Goal: Information Seeking & Learning: Learn about a topic

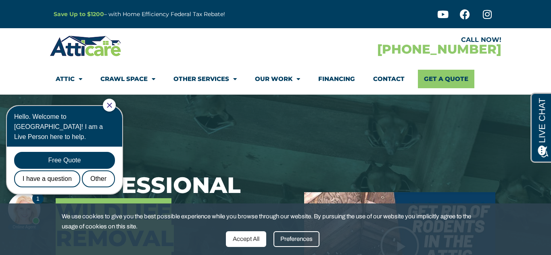
click at [112, 106] on icon "Close Chat" at bounding box center [109, 105] width 5 height 5
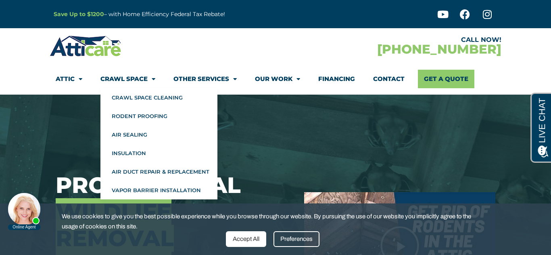
click at [152, 76] on span "Menu" at bounding box center [152, 79] width 8 height 14
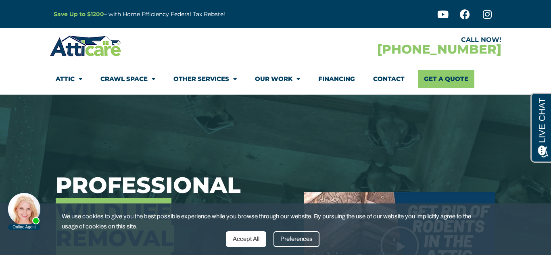
click at [151, 79] on span "Menu" at bounding box center [152, 79] width 8 height 14
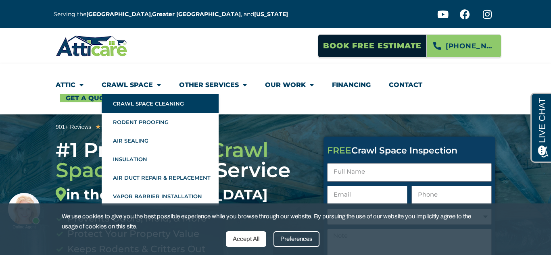
click at [175, 104] on link "Crawl Space Cleaning" at bounding box center [160, 103] width 117 height 19
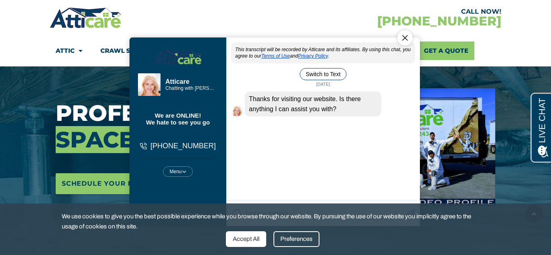
drag, startPoint x: 403, startPoint y: 40, endPoint x: 516, endPoint y: 51, distance: 113.8
click at [403, 40] on div "Close Chat" at bounding box center [404, 37] width 15 height 15
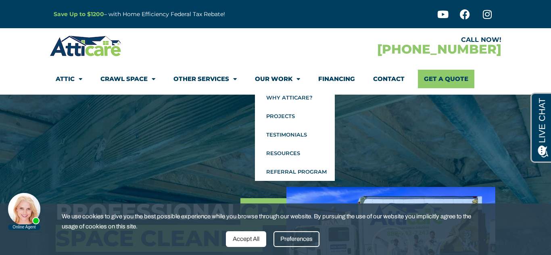
click at [298, 80] on span "Menu" at bounding box center [296, 79] width 8 height 14
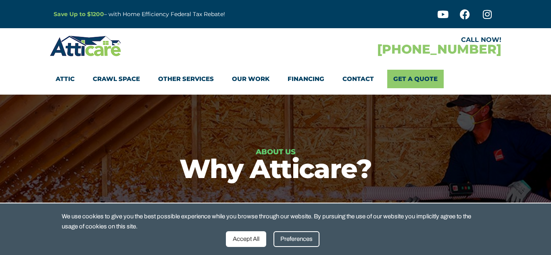
click at [62, 79] on link "Attic" at bounding box center [65, 79] width 19 height 19
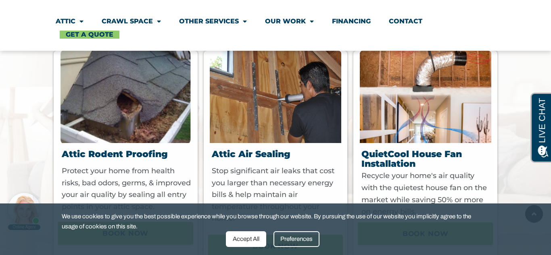
scroll to position [678, 0]
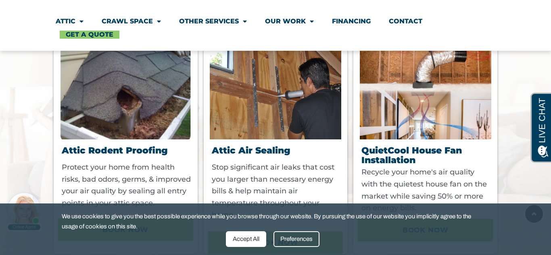
click at [520, 189] on div at bounding box center [275, 25] width 551 height 490
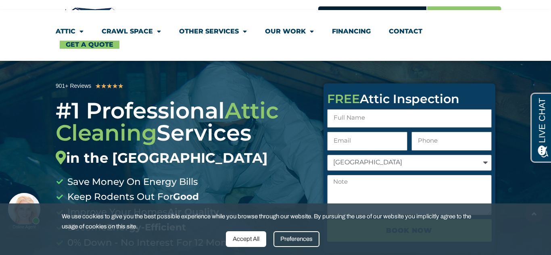
scroll to position [0, 0]
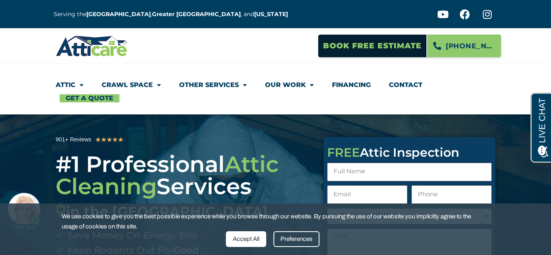
click at [466, 89] on ul "Attic Attic Cleaning Rodent Proofing Air Sealing Insulation Whole House Fan Air…" at bounding box center [275, 89] width 439 height 27
click at [458, 85] on ul "Attic Attic Cleaning Rodent Proofing Air Sealing Insulation Whole House Fan Air…" at bounding box center [275, 89] width 439 height 27
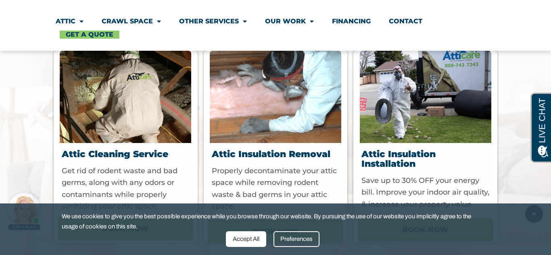
scroll to position [446, 0]
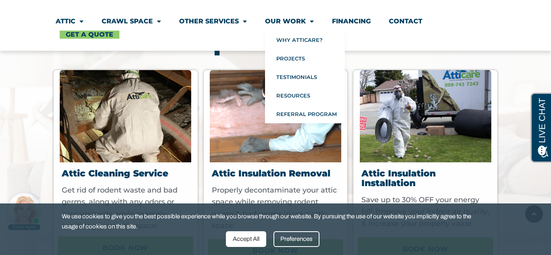
click at [483, 15] on ul "Attic Attic Cleaning Rodent Proofing Air Sealing Insulation Whole House Fan Air…" at bounding box center [275, 25] width 439 height 27
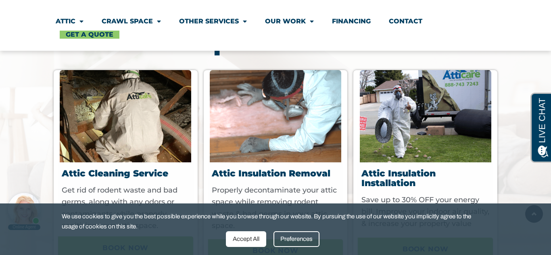
click at [477, 21] on ul "Attic Attic Cleaning Rodent Proofing Air Sealing Insulation Whole House Fan Air…" at bounding box center [275, 25] width 439 height 27
click at [509, 25] on section "Attic Attic Cleaning Rodent Proofing Air Sealing Insulation Whole House Fan Air…" at bounding box center [275, 25] width 551 height 51
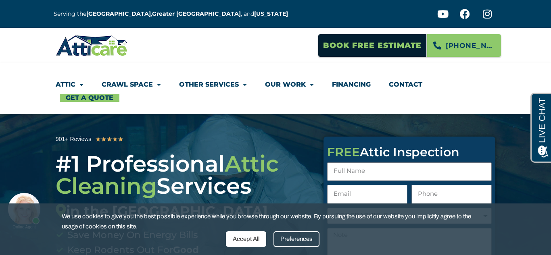
scroll to position [0, 0]
